Goal: Information Seeking & Learning: Learn about a topic

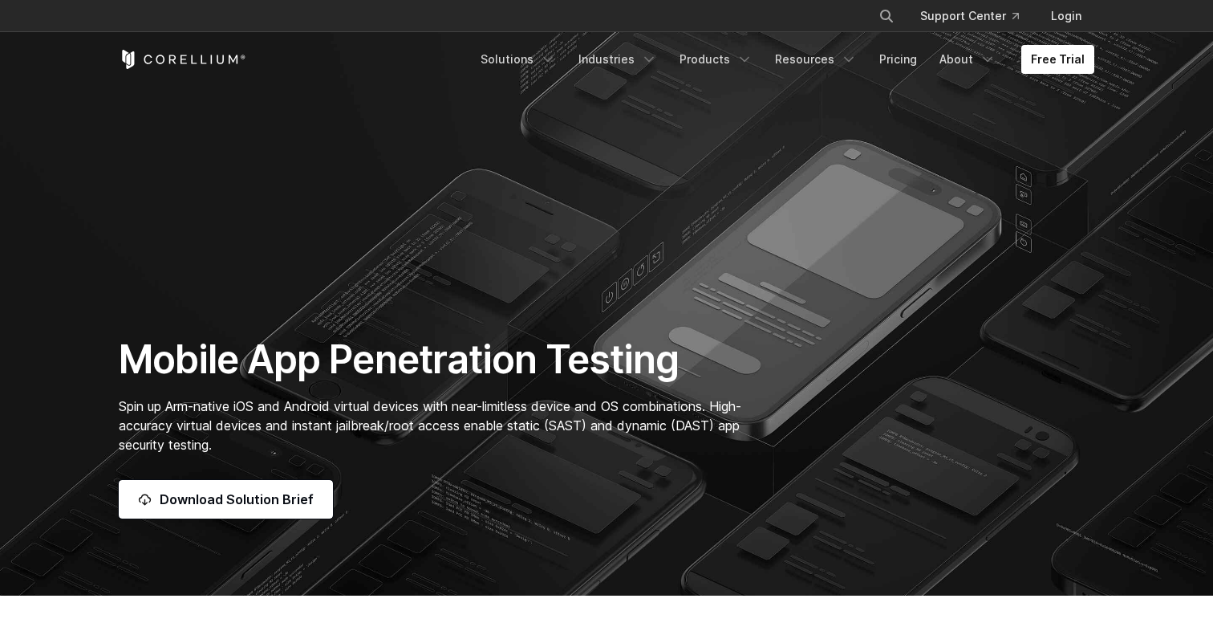
click at [224, 65] on icon "Corellium Home" at bounding box center [183, 59] width 128 height 19
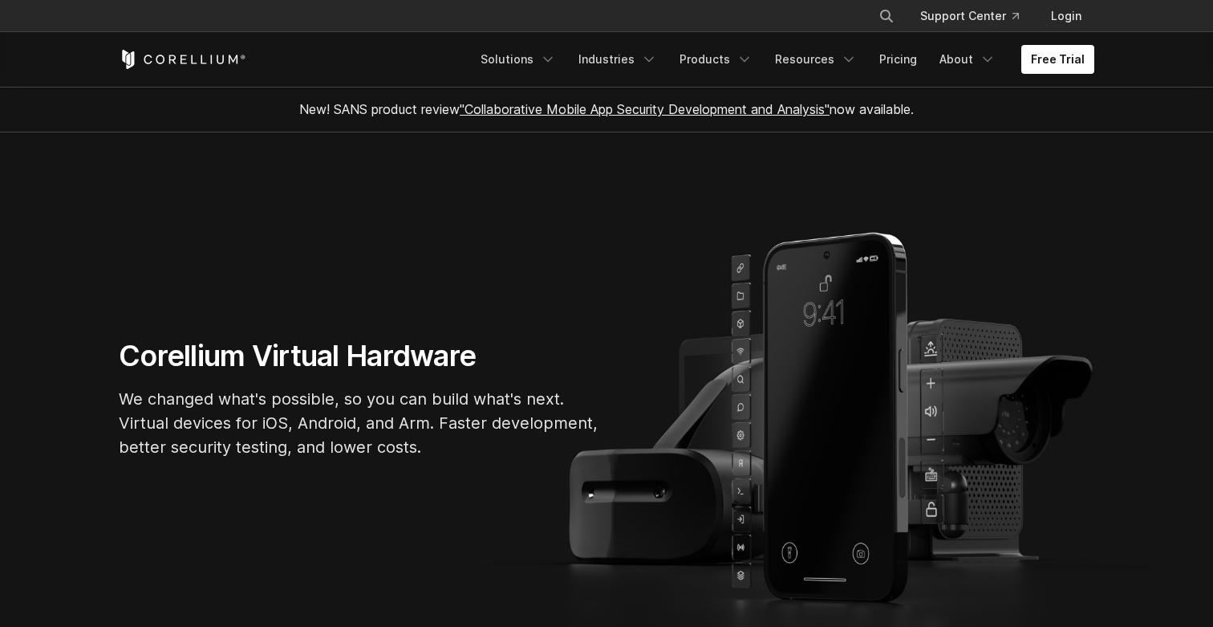
click at [352, 455] on p "We changed what's possible, so you can build what's next. Virtual devices for i…" at bounding box center [359, 423] width 481 height 72
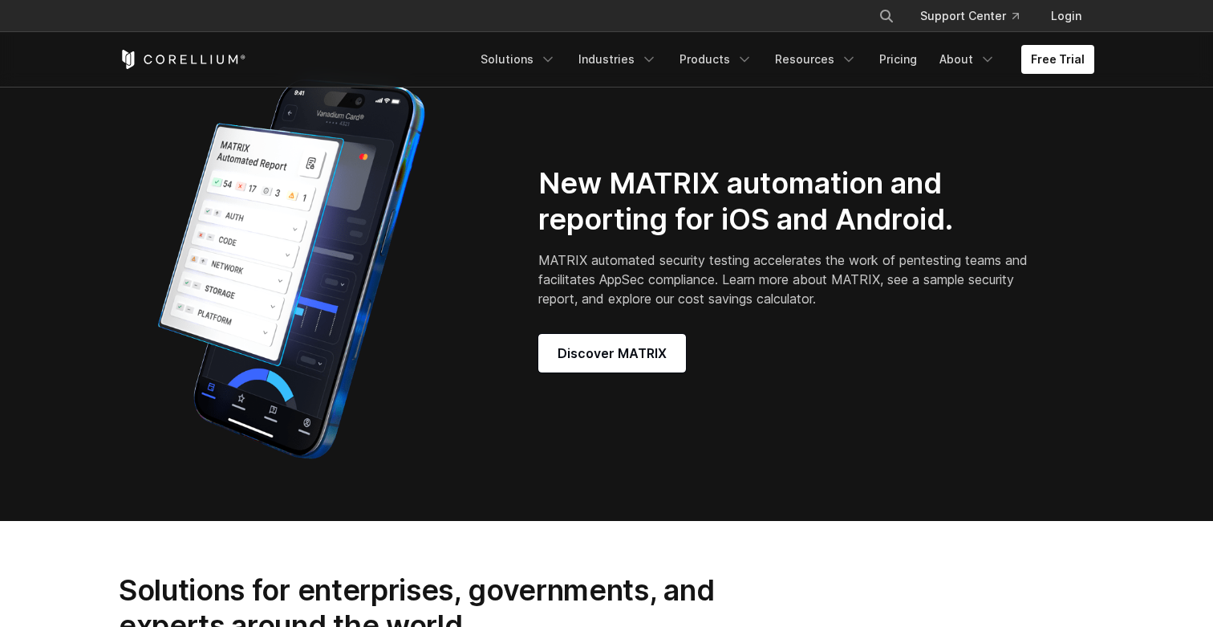
scroll to position [1334, 0]
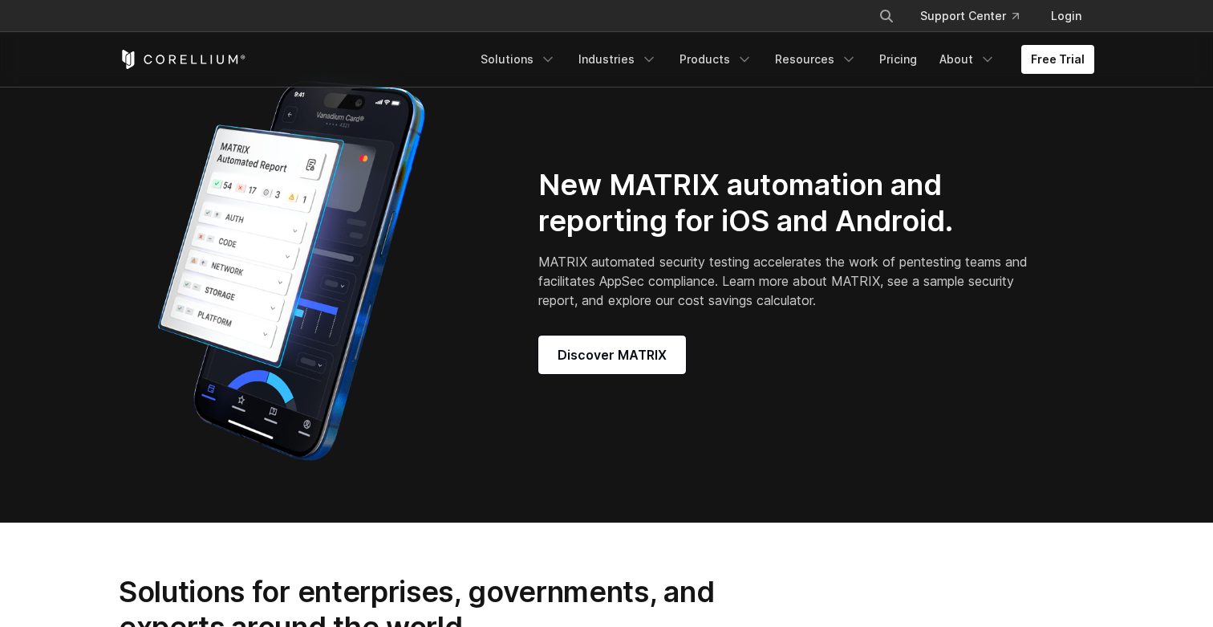
click at [700, 230] on h2 "New MATRIX automation and reporting for iOS and Android." at bounding box center [785, 203] width 495 height 72
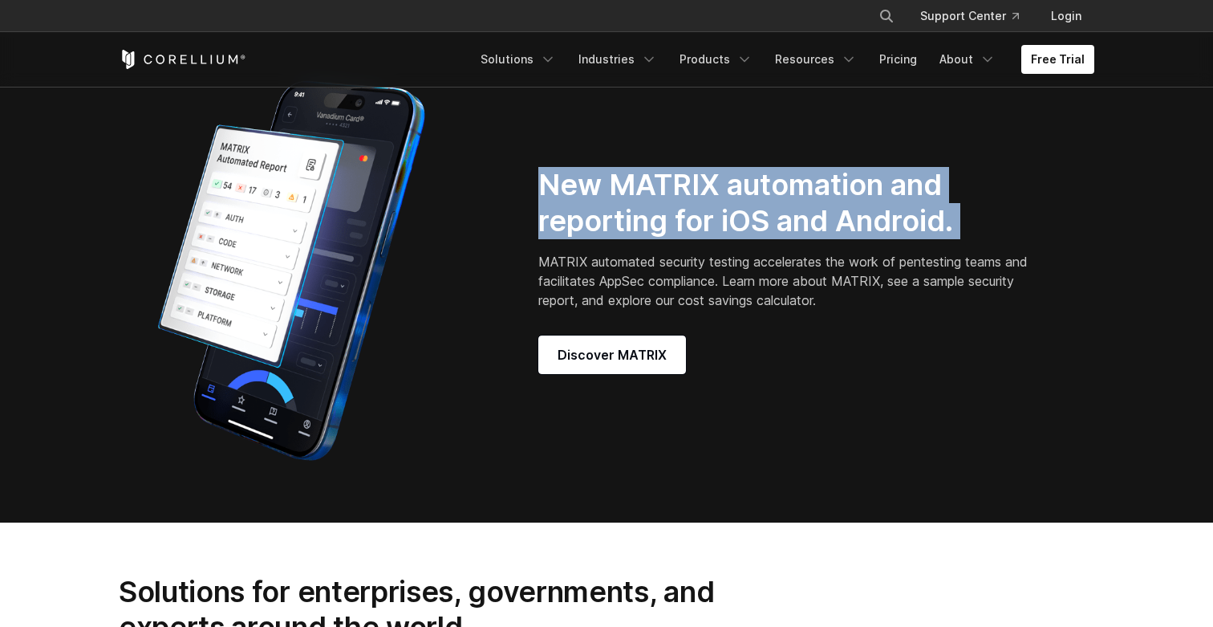
click at [700, 230] on h2 "New MATRIX automation and reporting for iOS and Android." at bounding box center [785, 203] width 495 height 72
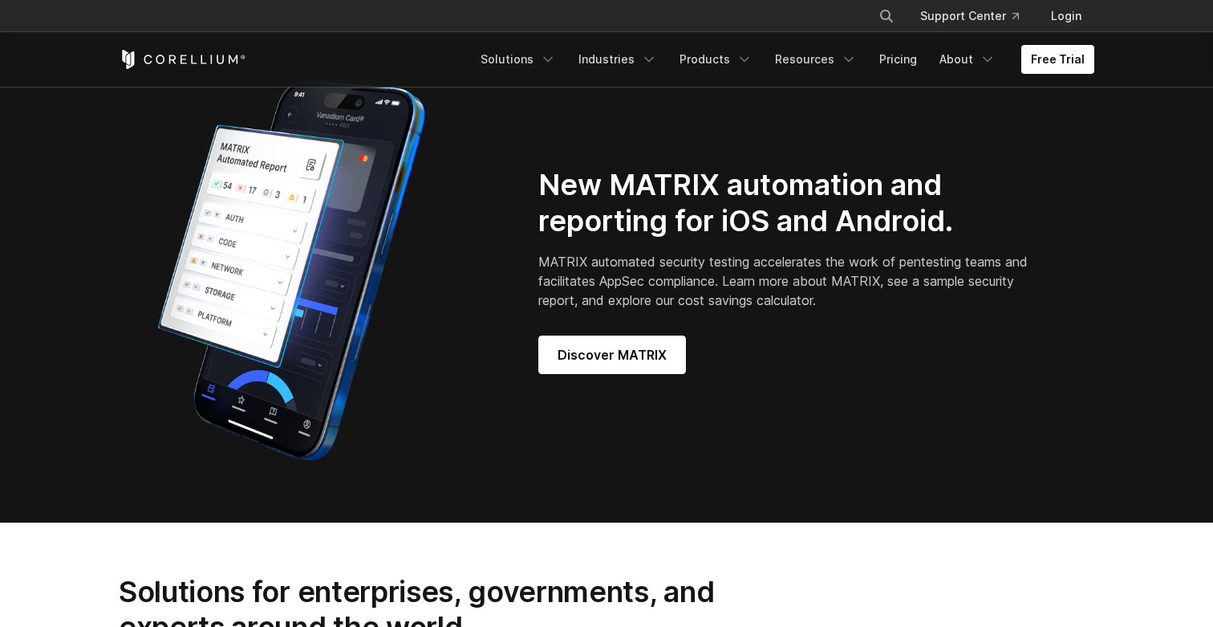
click at [702, 238] on h2 "New MATRIX automation and reporting for iOS and Android." at bounding box center [785, 203] width 495 height 72
click at [751, 237] on h2 "New MATRIX automation and reporting for iOS and Android." at bounding box center [785, 203] width 495 height 72
click at [732, 215] on h2 "New MATRIX automation and reporting for iOS and Android." at bounding box center [785, 203] width 495 height 72
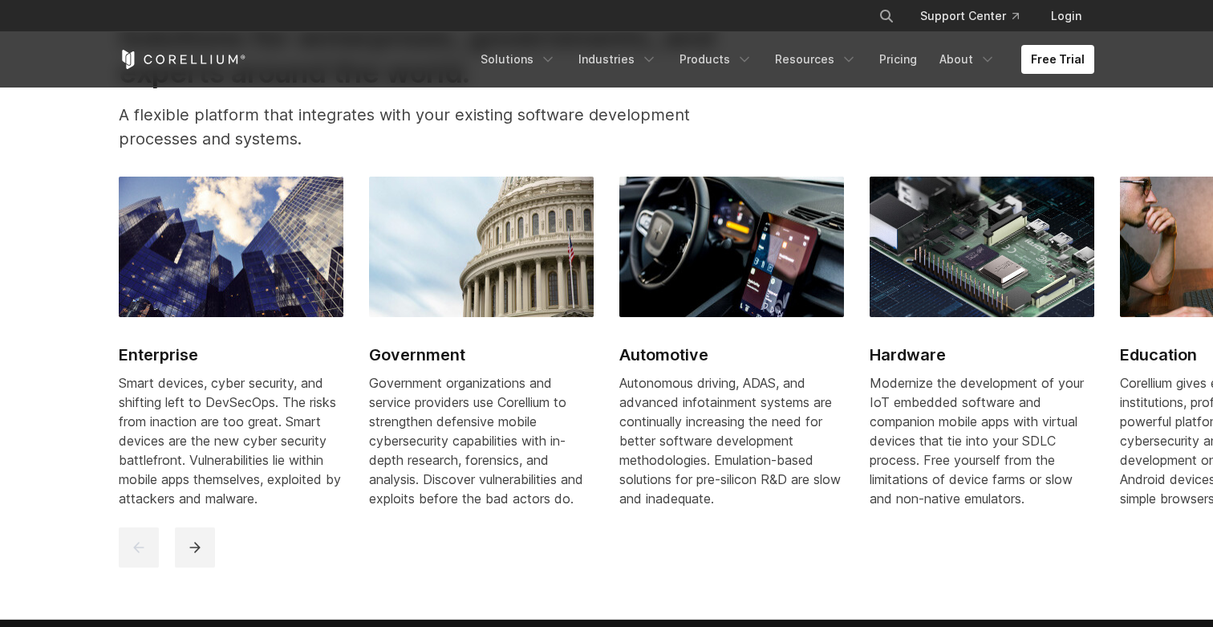
scroll to position [1891, 0]
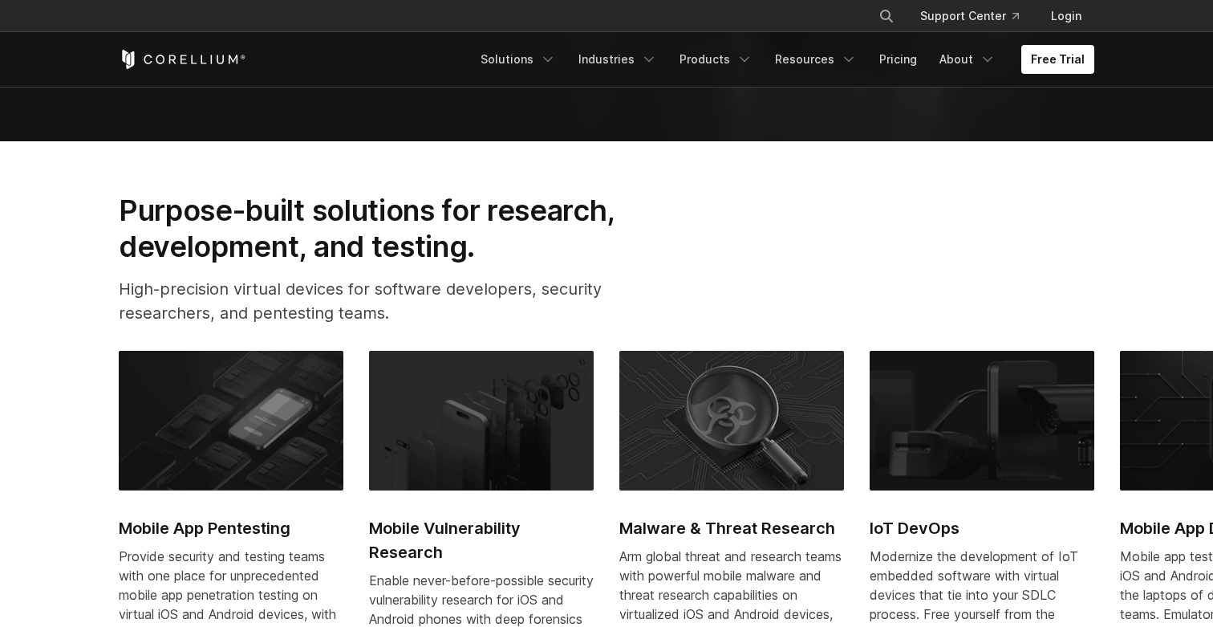
scroll to position [571, 0]
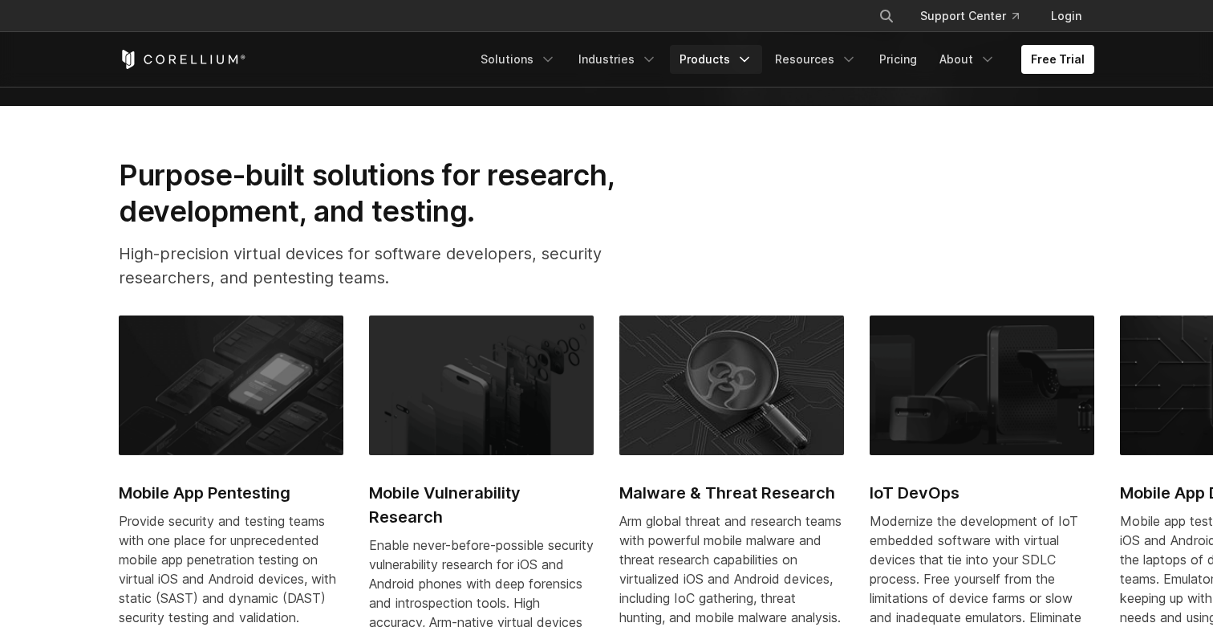
click at [729, 53] on link "Products" at bounding box center [716, 59] width 92 height 29
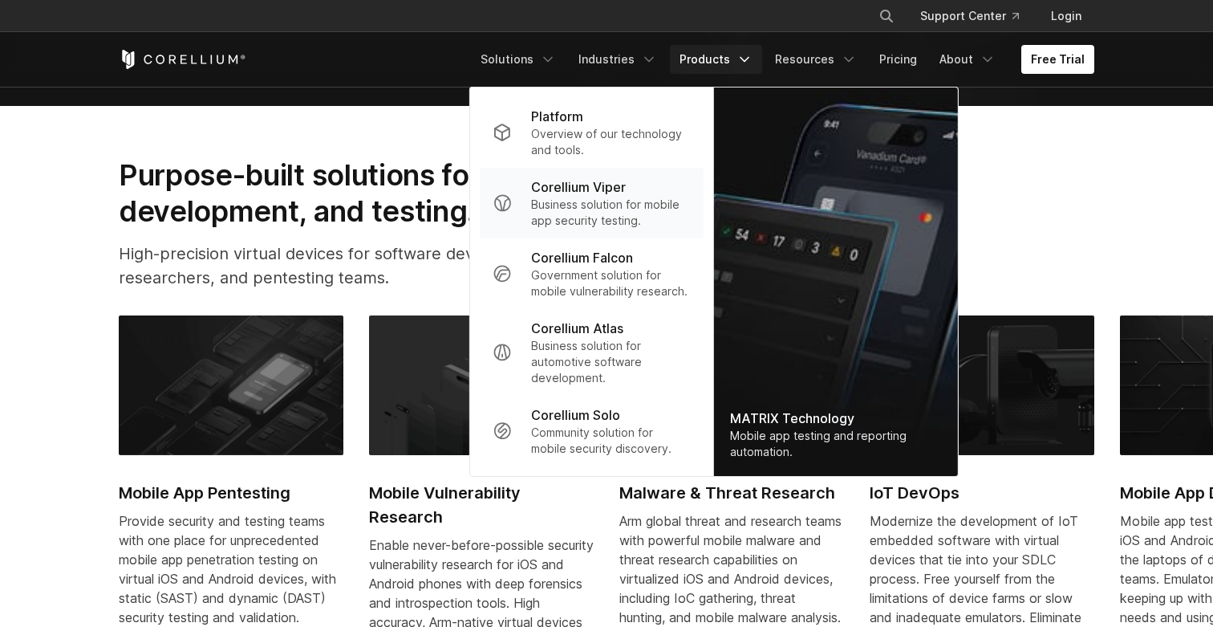
click at [635, 201] on p "Business solution for mobile app security testing." at bounding box center [611, 213] width 160 height 32
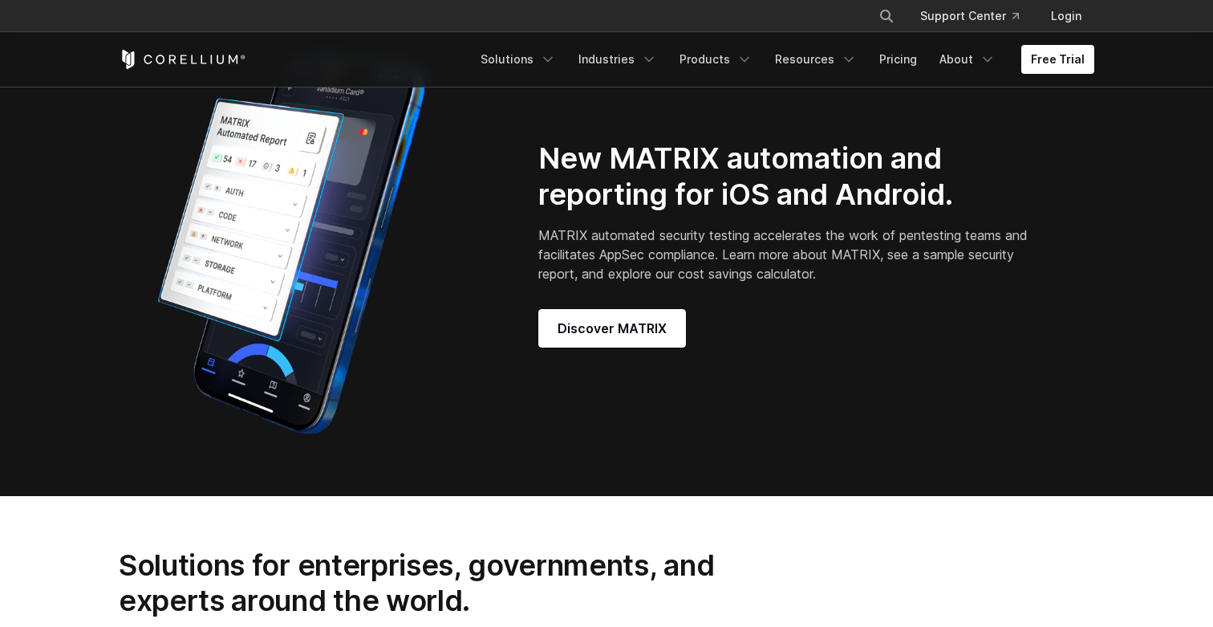
scroll to position [1363, 0]
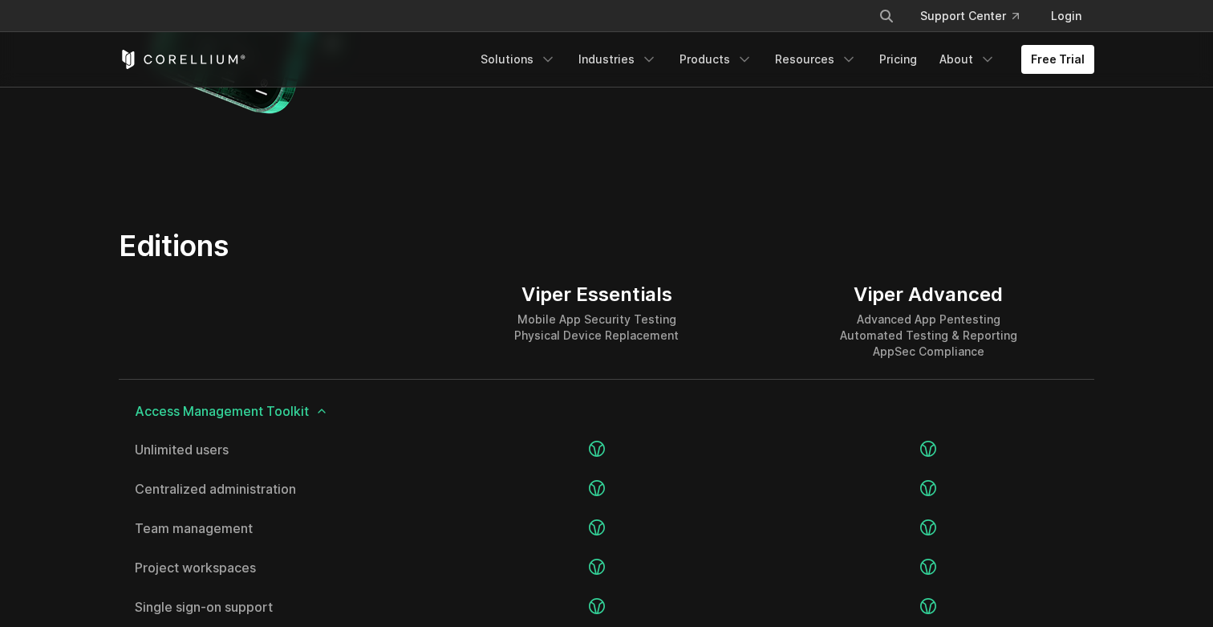
scroll to position [1913, 0]
